Goal: Use online tool/utility: Utilize a website feature to perform a specific function

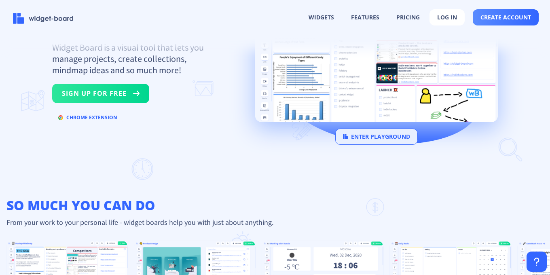
scroll to position [95, 0]
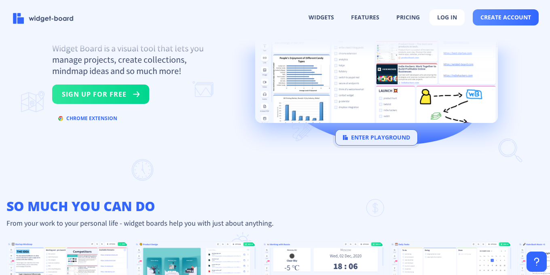
click at [378, 136] on button "enter playground" at bounding box center [376, 137] width 82 height 16
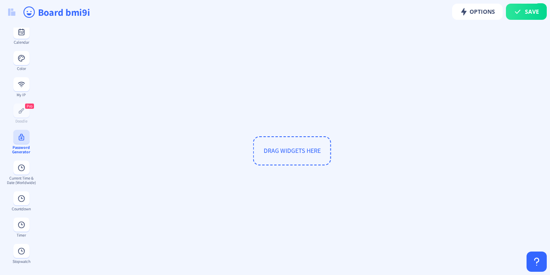
scroll to position [399, 0]
click at [24, 91] on button at bounding box center [21, 84] width 16 height 14
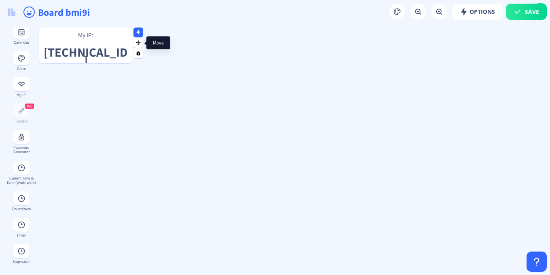
click at [138, 43] on icon at bounding box center [138, 42] width 4 height 4
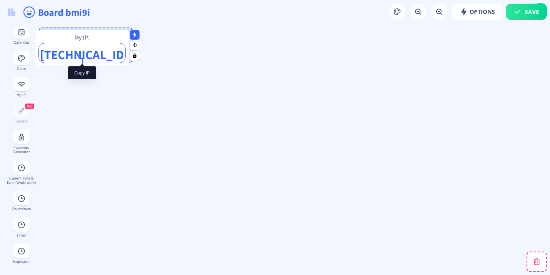
drag, startPoint x: 110, startPoint y: 44, endPoint x: 107, endPoint y: 47, distance: 4.4
click at [107, 49] on p "[TECHNICAL_ID]" at bounding box center [82, 52] width 87 height 7
click at [106, 49] on p "[TECHNICAL_ID]" at bounding box center [82, 52] width 87 height 7
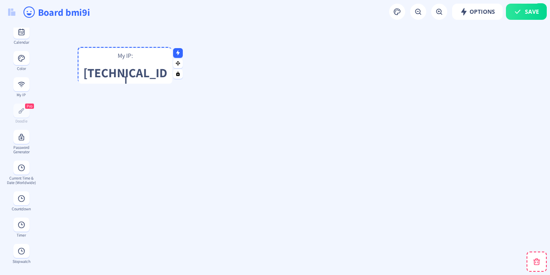
drag, startPoint x: 110, startPoint y: 36, endPoint x: 150, endPoint y: 57, distance: 45.8
click at [151, 57] on p "My IP:" at bounding box center [125, 55] width 94 height 8
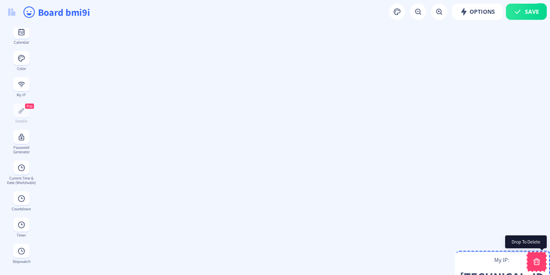
drag, startPoint x: 154, startPoint y: 52, endPoint x: 531, endPoint y: 258, distance: 429.2
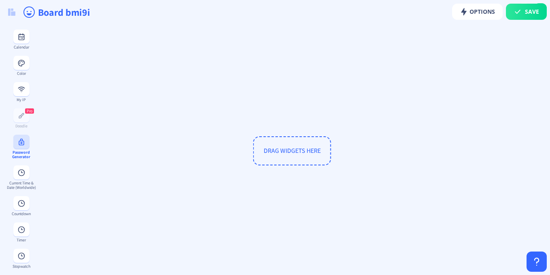
scroll to position [392, 0]
click at [16, 150] on button at bounding box center [21, 143] width 16 height 14
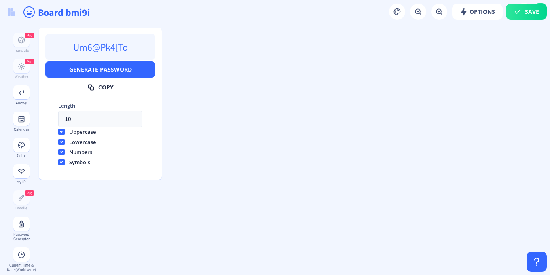
scroll to position [297, 0]
